Goal: Task Accomplishment & Management: Manage account settings

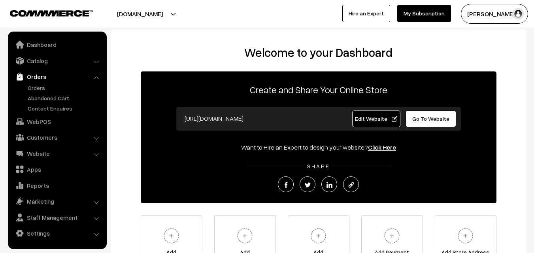
click at [37, 90] on link "Orders" at bounding box center [65, 88] width 78 height 8
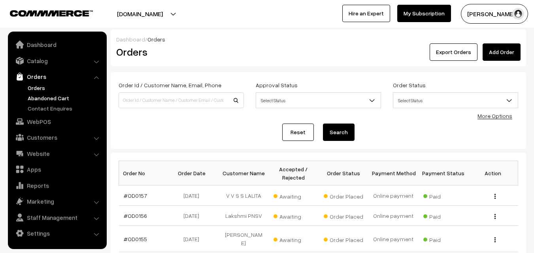
click at [40, 97] on link "Abandoned Cart" at bounding box center [65, 98] width 78 height 8
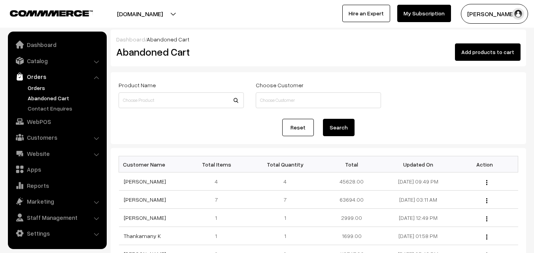
click at [46, 89] on link "Orders" at bounding box center [65, 88] width 78 height 8
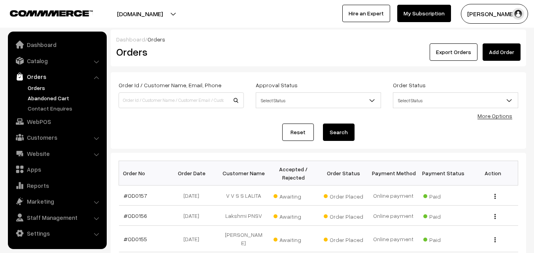
click at [58, 94] on link "Abandoned Cart" at bounding box center [65, 98] width 78 height 8
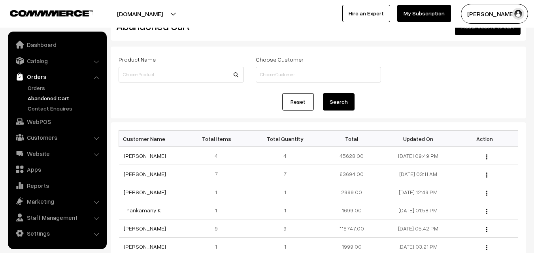
scroll to position [40, 0]
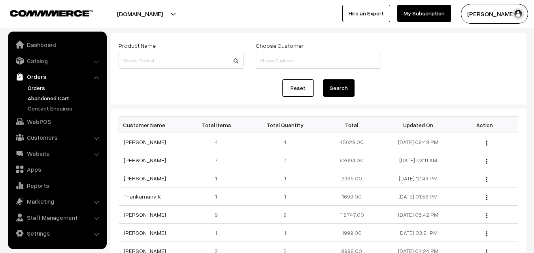
click at [38, 89] on link "Orders" at bounding box center [65, 88] width 78 height 8
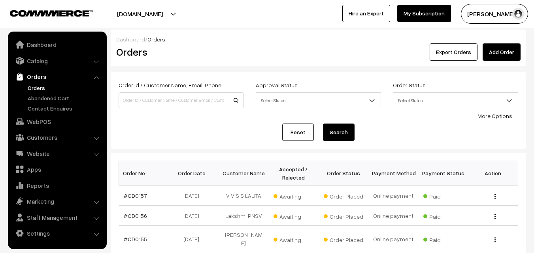
click at [37, 89] on link "Orders" at bounding box center [65, 88] width 78 height 8
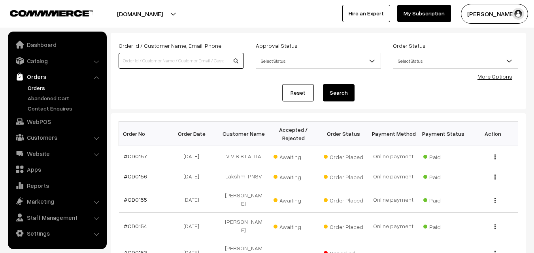
paste input "va10950-[DATE]-kanchi-pra"
type input "va10950-[DATE]-kanchi-pra"
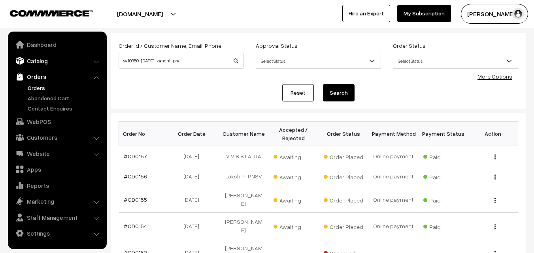
click at [42, 64] on link "Catalog" at bounding box center [57, 61] width 94 height 14
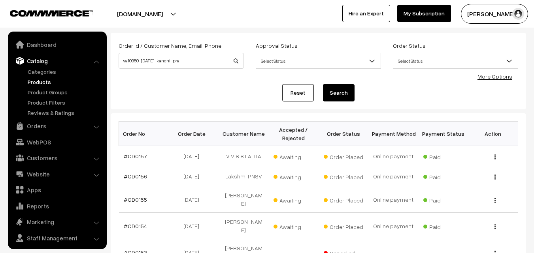
click at [39, 84] on link "Products" at bounding box center [65, 82] width 78 height 8
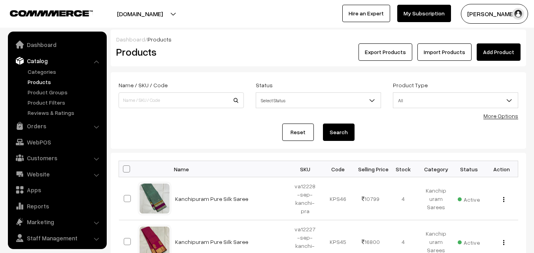
scroll to position [20, 0]
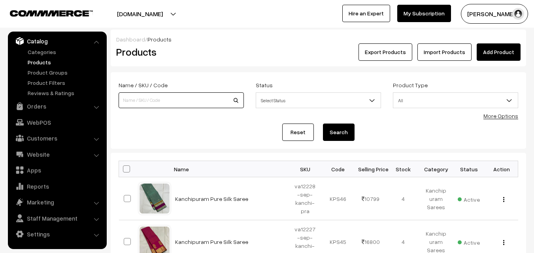
click at [146, 100] on input at bounding box center [181, 101] width 125 height 16
paste input "va10950-[DATE]-kanchi-pra"
type input "va10950-[DATE]-kanchi-pra"
click at [341, 132] on button "Search" at bounding box center [339, 132] width 32 height 17
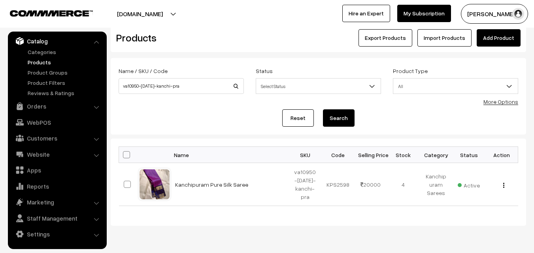
scroll to position [38, 0]
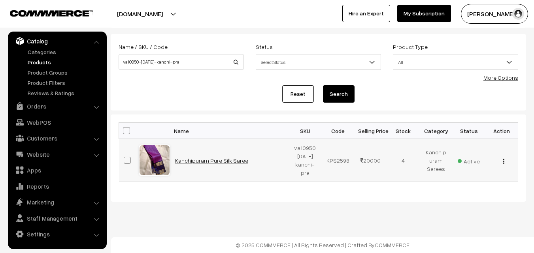
click at [203, 159] on link "Kanchipuram Pure Silk Saree" at bounding box center [211, 160] width 73 height 7
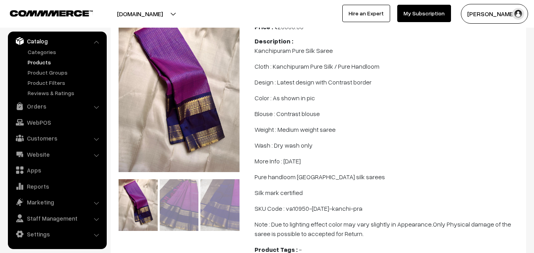
scroll to position [128, 0]
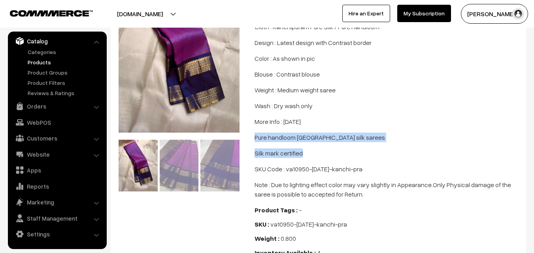
drag, startPoint x: 255, startPoint y: 146, endPoint x: 307, endPoint y: 164, distance: 55.3
click at [307, 164] on span "Kanchipuram Pure Silk Saree Cloth : Kanchipuram Pure Silk / Pure Handloom Desig…" at bounding box center [388, 102] width 267 height 193
copy span "Pure handloom Kanchipuram silk sarees Silk mark certified"
click at [40, 62] on link "Products" at bounding box center [65, 62] width 78 height 8
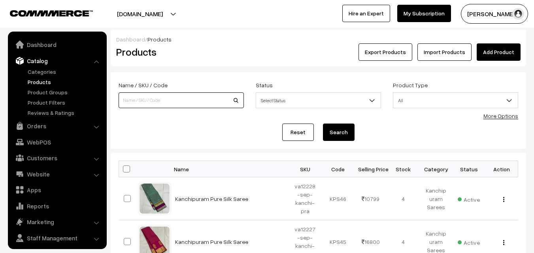
scroll to position [20, 0]
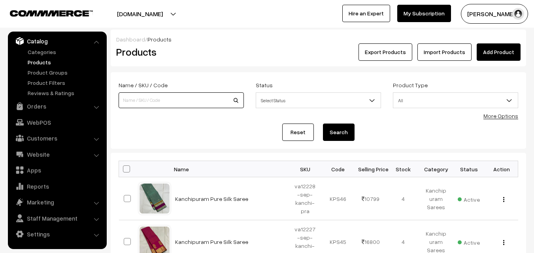
drag, startPoint x: 0, startPoint y: 0, endPoint x: 155, endPoint y: 99, distance: 184.3
click at [155, 99] on input at bounding box center [181, 101] width 125 height 16
paste input "va10349-jun-kanchi-pra"
type input "va10349-jun-kanchi-pra"
click at [347, 135] on button "Search" at bounding box center [339, 132] width 32 height 17
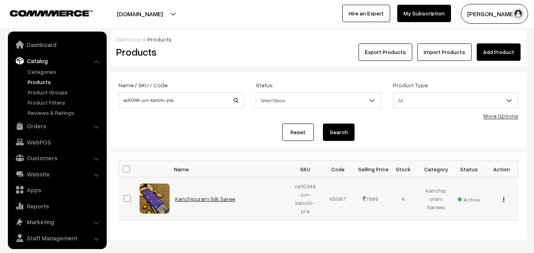
scroll to position [20, 0]
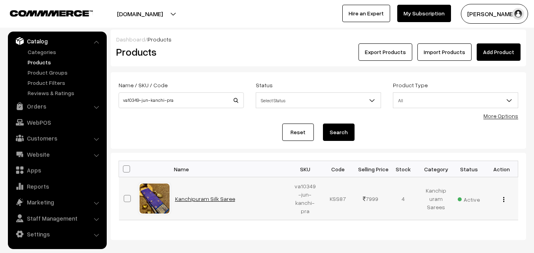
click at [215, 199] on link "Kanchipuram Silk Saree" at bounding box center [205, 199] width 60 height 7
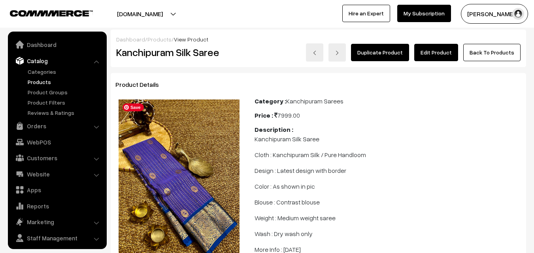
scroll to position [20, 0]
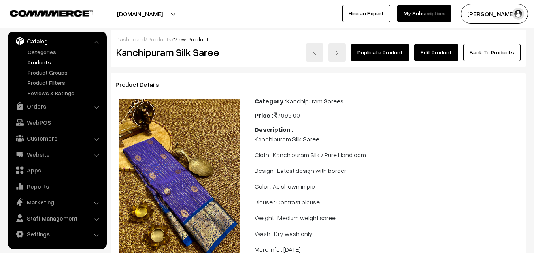
click at [438, 53] on link "Edit Product" at bounding box center [436, 52] width 44 height 17
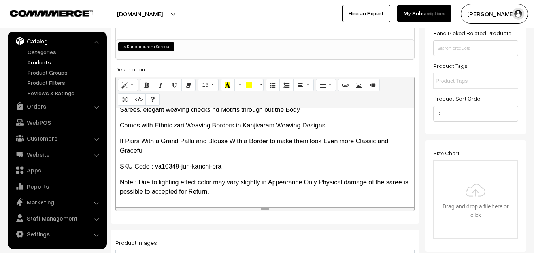
scroll to position [26, 0]
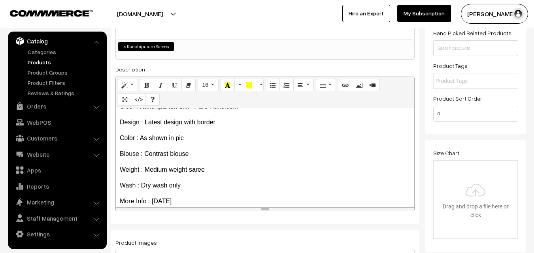
click at [30, 62] on link "Products" at bounding box center [65, 62] width 78 height 8
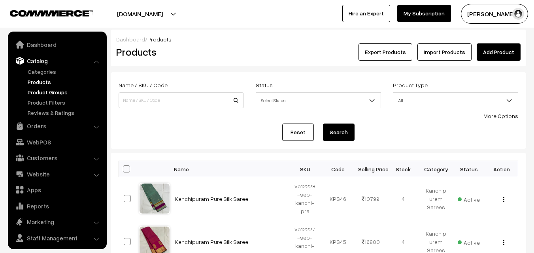
scroll to position [20, 0]
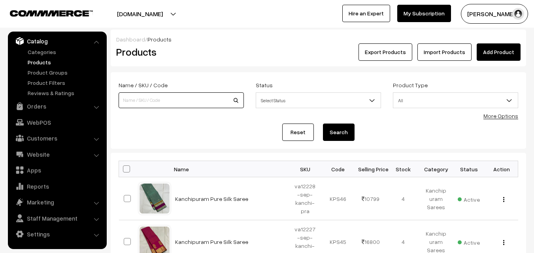
paste input "va10349-jun-kanchi-pra"
type input "va10349-jun-kanchi-pra"
click at [343, 136] on button "Search" at bounding box center [339, 132] width 32 height 17
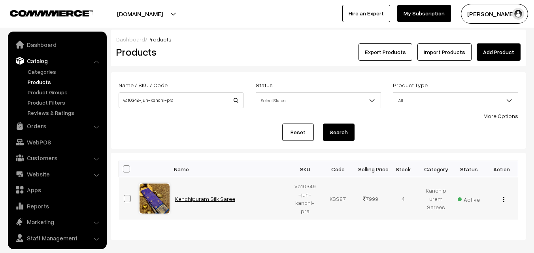
scroll to position [20, 0]
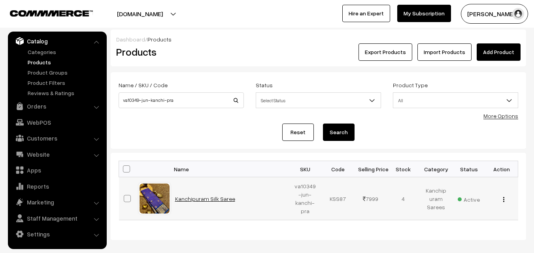
click at [210, 200] on link "Kanchipuram Silk Saree" at bounding box center [205, 199] width 60 height 7
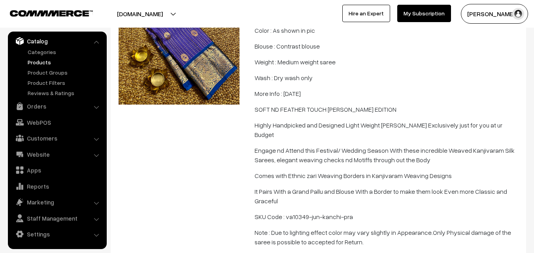
scroll to position [158, 0]
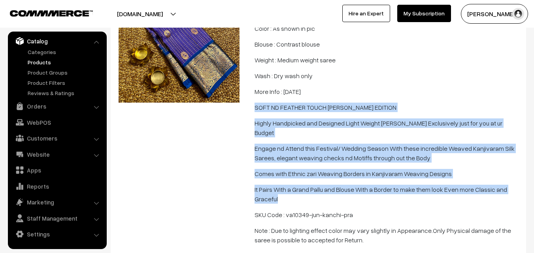
drag, startPoint x: 255, startPoint y: 107, endPoint x: 319, endPoint y: 196, distance: 109.9
click at [319, 196] on span "Kanchipuram Silk Saree Cloth : Kanchipuram Silk / Pure Handloom Design : Latest…" at bounding box center [388, 110] width 267 height 269
copy span "SOFT ND FEATHER TOUCH KANCHI PATTU EDITION Highly Handpicked and Designed Light…"
click at [39, 64] on link "Products" at bounding box center [65, 62] width 78 height 8
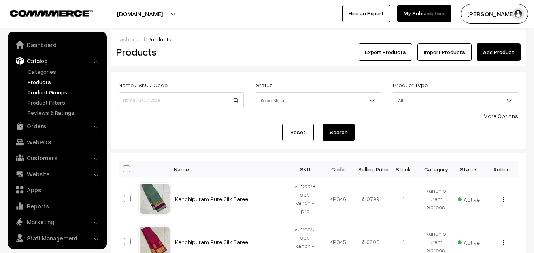
scroll to position [20, 0]
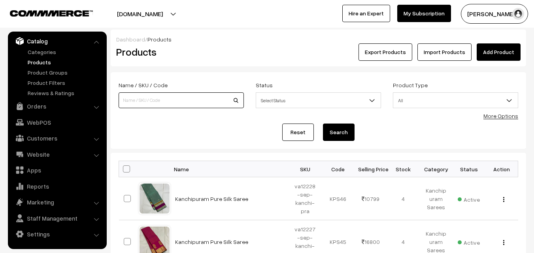
paste input "va10002-jun-kanchi-pra"
type input "va10002-jun-kanchi-pra"
click at [336, 134] on button "Search" at bounding box center [339, 132] width 32 height 17
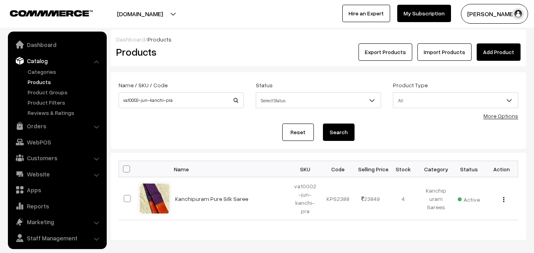
scroll to position [20, 0]
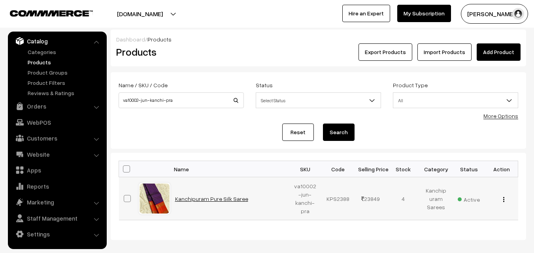
click at [212, 198] on link "Kanchipuram Pure Silk Saree" at bounding box center [211, 199] width 73 height 7
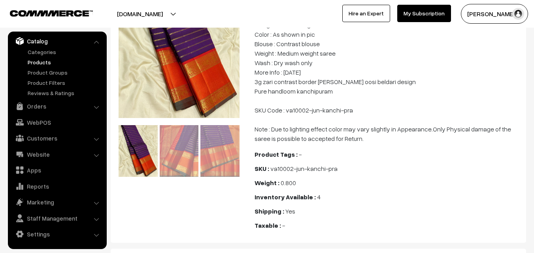
scroll to position [119, 0]
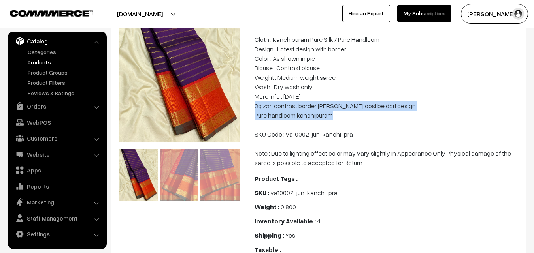
drag, startPoint x: 256, startPoint y: 115, endPoint x: 353, endPoint y: 127, distance: 97.9
click at [353, 127] on p "Kanchipuram Pure Silk Saree Cloth : Kanchipuram Pure Silk / Pure Handloom Desig…" at bounding box center [388, 92] width 267 height 152
copy p "3g zari contrast border vaira oosi beldari design Pure handloom kanchipuram"
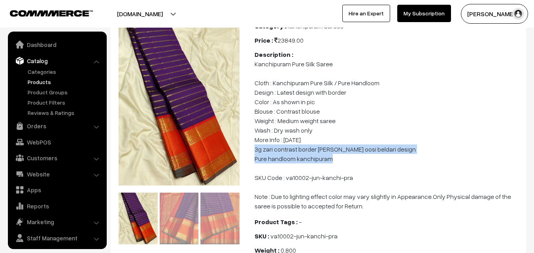
scroll to position [0, 0]
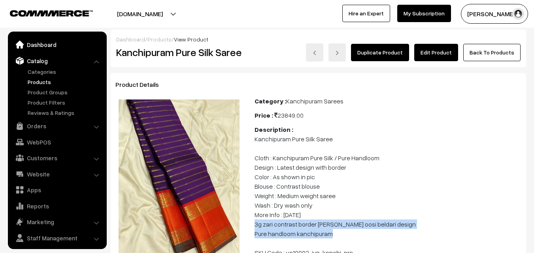
click at [36, 47] on link "Dashboard" at bounding box center [57, 45] width 94 height 14
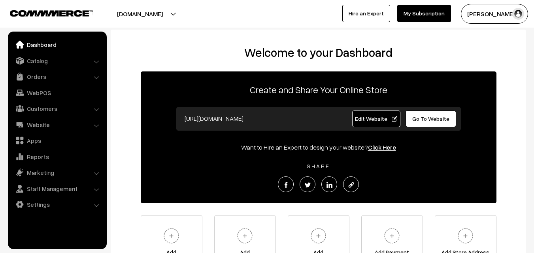
click at [41, 78] on link "Orders" at bounding box center [57, 77] width 94 height 14
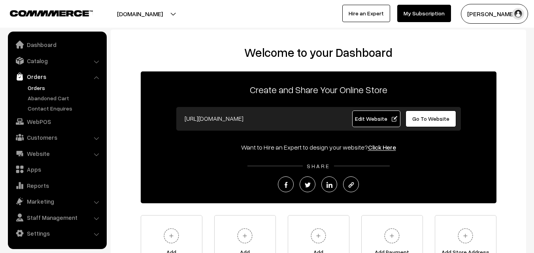
click at [42, 91] on link "Orders" at bounding box center [65, 88] width 78 height 8
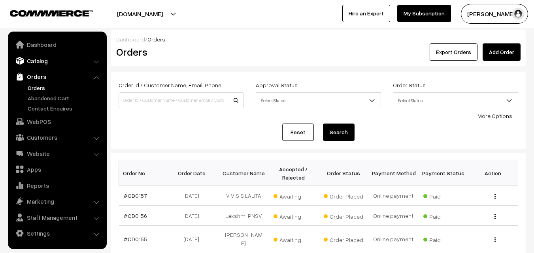
click at [39, 60] on link "Catalog" at bounding box center [57, 61] width 94 height 14
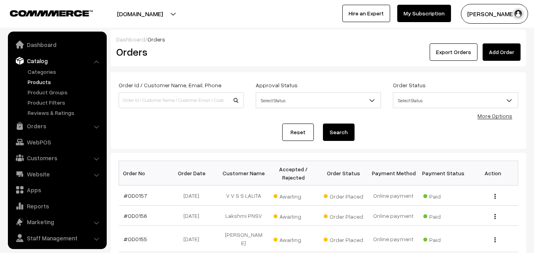
click at [41, 84] on link "Products" at bounding box center [65, 82] width 78 height 8
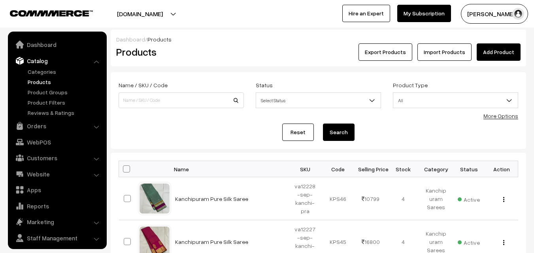
click at [178, 101] on input at bounding box center [181, 101] width 125 height 16
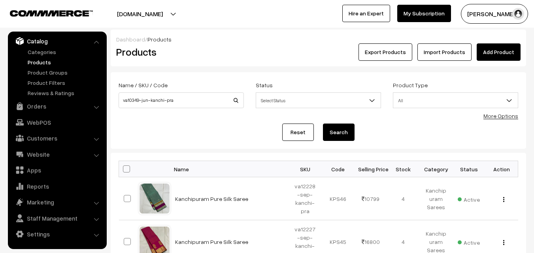
type input "va10349-jun-kanchi-pra"
click at [335, 131] on button "Search" at bounding box center [339, 132] width 32 height 17
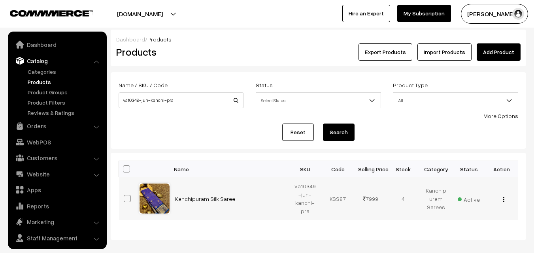
scroll to position [20, 0]
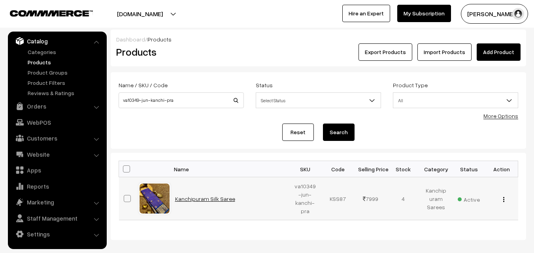
click at [206, 197] on link "Kanchipuram Silk Saree" at bounding box center [205, 199] width 60 height 7
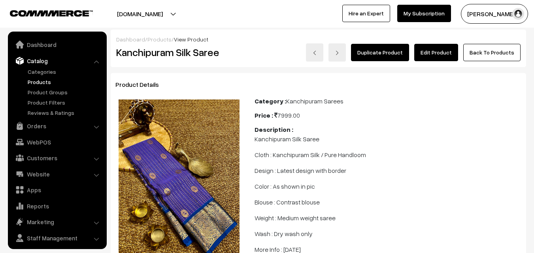
scroll to position [20, 0]
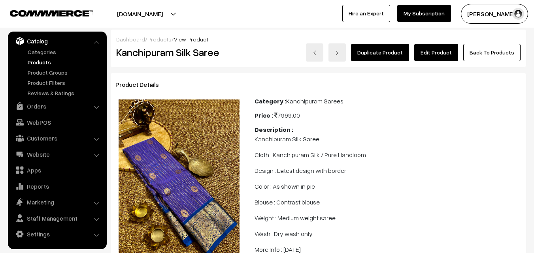
click at [440, 52] on link "Edit Product" at bounding box center [436, 52] width 44 height 17
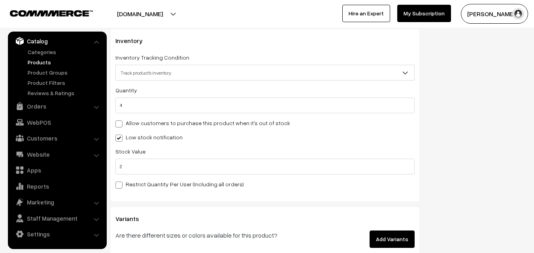
scroll to position [787, 0]
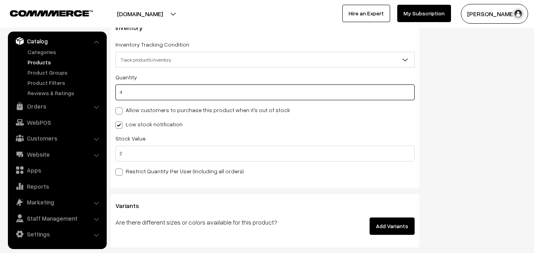
drag, startPoint x: 132, startPoint y: 87, endPoint x: 114, endPoint y: 92, distance: 18.4
click at [114, 92] on div "Inventory Inventory Tracking Condition Don't track inventory Track product's in…" at bounding box center [265, 102] width 309 height 172
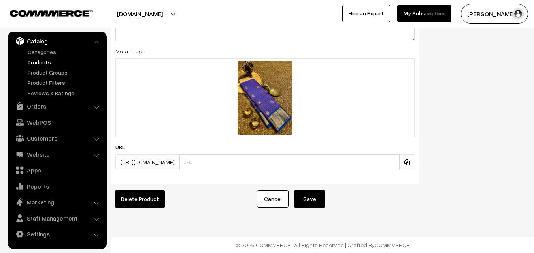
scroll to position [1222, 0]
type input "0"
click at [310, 191] on button "Save" at bounding box center [310, 199] width 32 height 17
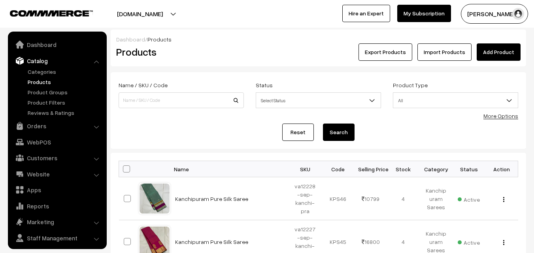
scroll to position [20, 0]
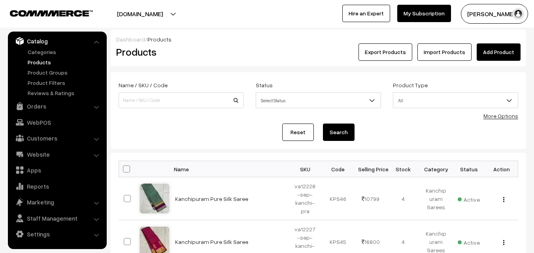
click at [36, 63] on link "Products" at bounding box center [65, 62] width 78 height 8
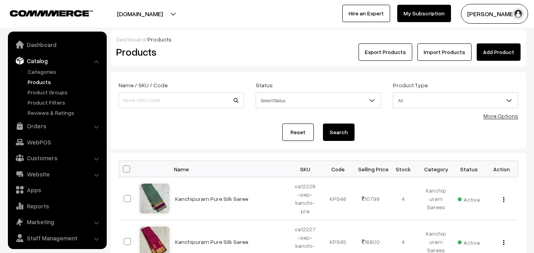
scroll to position [20, 0]
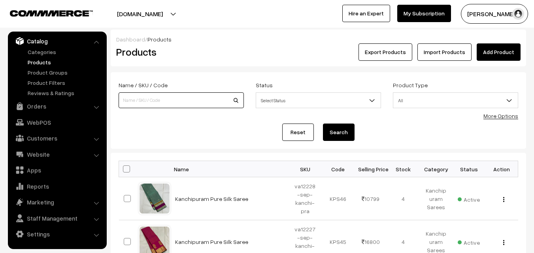
paste input "va10950-[DATE]-kanchi-pra"
type input "va10950-[DATE]-kanchi-pra"
click at [336, 135] on button "Search" at bounding box center [339, 132] width 32 height 17
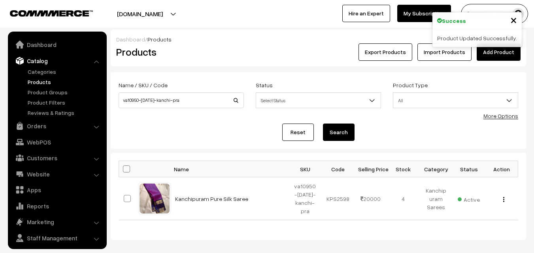
scroll to position [20, 0]
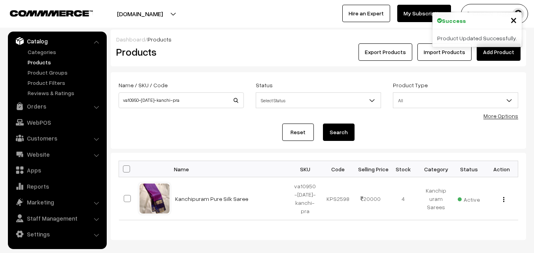
click at [208, 202] on link "Kanchipuram Pure Silk Saree" at bounding box center [211, 199] width 73 height 7
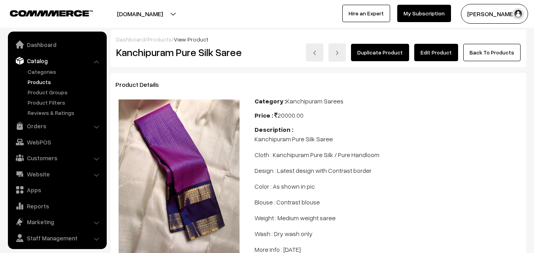
scroll to position [20, 0]
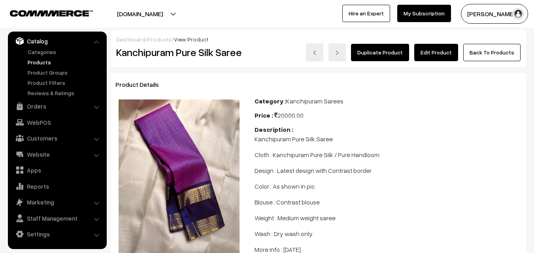
click at [447, 54] on link "Edit Product" at bounding box center [436, 52] width 44 height 17
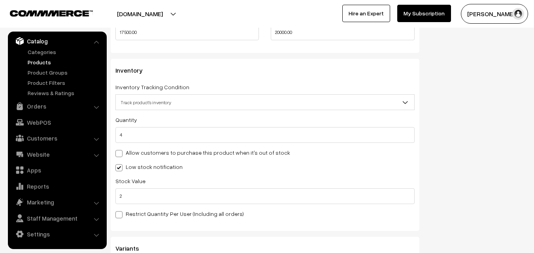
scroll to position [751, 0]
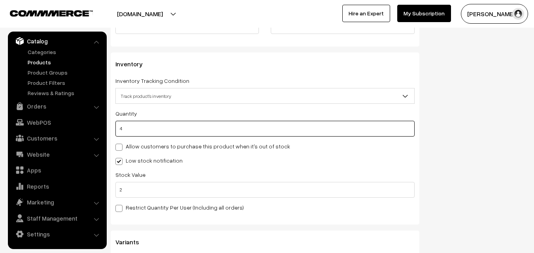
drag, startPoint x: 130, startPoint y: 128, endPoint x: 112, endPoint y: 128, distance: 17.4
click at [112, 128] on div "Inventory Inventory Tracking Condition Don't track inventory Track product's in…" at bounding box center [265, 139] width 309 height 172
type input "0"
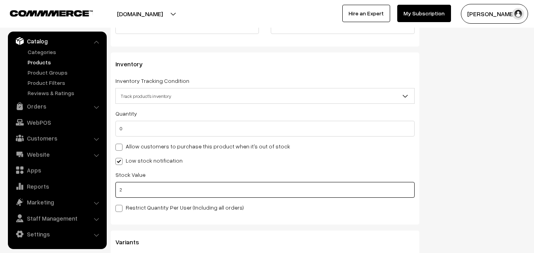
drag, startPoint x: 131, startPoint y: 190, endPoint x: 113, endPoint y: 190, distance: 18.6
click at [113, 190] on div "Inventory Inventory Tracking Condition Don't track inventory Track product's in…" at bounding box center [265, 139] width 309 height 172
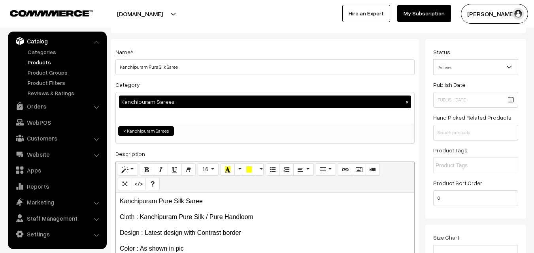
scroll to position [0, 0]
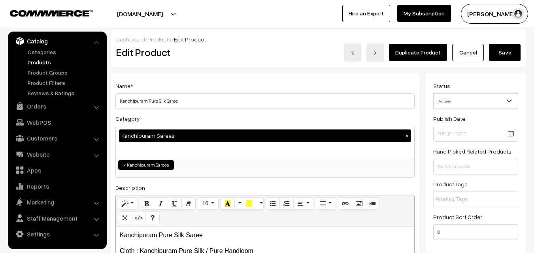
type input "0"
click at [504, 51] on button "Save" at bounding box center [505, 52] width 32 height 17
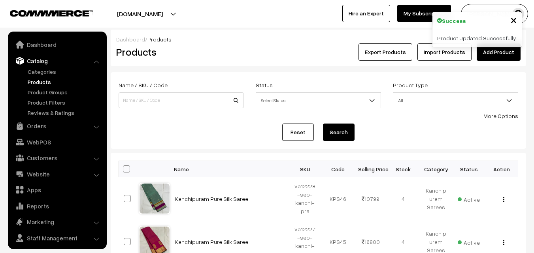
scroll to position [20, 0]
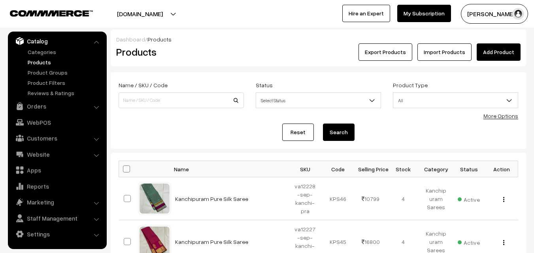
click at [34, 62] on link "Products" at bounding box center [65, 62] width 78 height 8
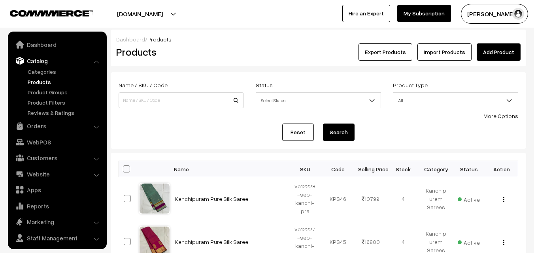
scroll to position [20, 0]
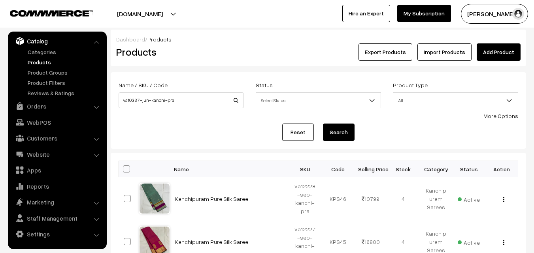
type input "va10337-jun-kanchi-pra"
click at [351, 132] on button "Search" at bounding box center [339, 132] width 32 height 17
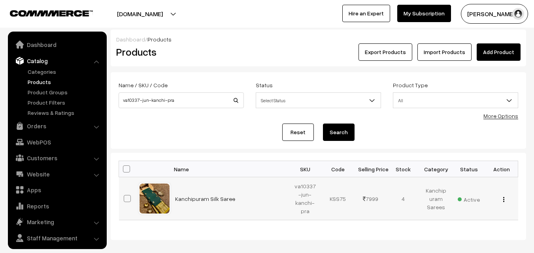
scroll to position [20, 0]
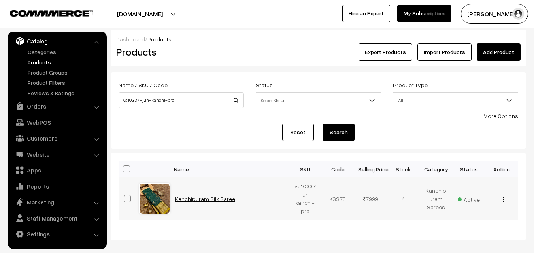
click at [216, 199] on link "Kanchipuram Silk Saree" at bounding box center [205, 199] width 60 height 7
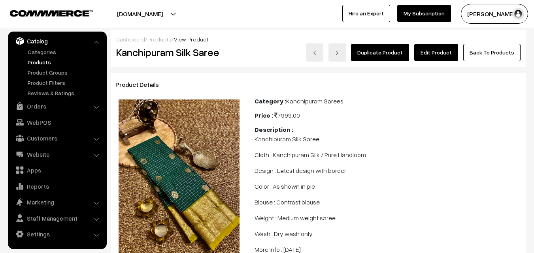
click at [438, 53] on link "Edit Product" at bounding box center [436, 52] width 44 height 17
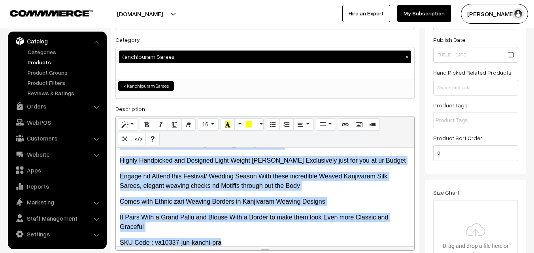
scroll to position [157, 0]
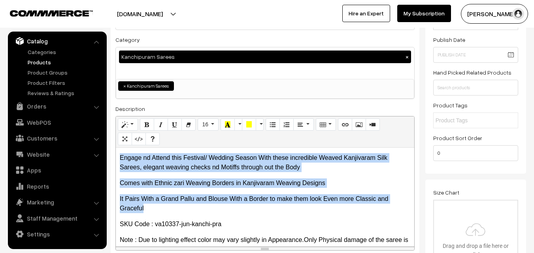
drag, startPoint x: 121, startPoint y: 164, endPoint x: 248, endPoint y: 215, distance: 136.6
click at [248, 215] on div "Kanchipuram Silk Saree Cloth : Kanchipuram Silk / Pure Handloom Design : Latest…" at bounding box center [265, 197] width 298 height 99
copy div "SOFT ND FEATHER TOUCH KANCHI PATTU EDITION Highly Handpicked and Designed Light…"
